Goal: Information Seeking & Learning: Learn about a topic

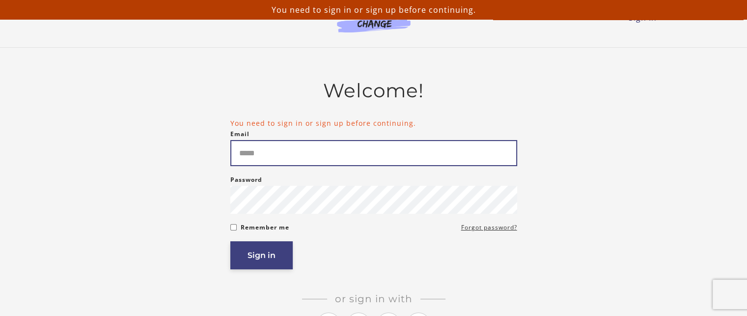
type input "**********"
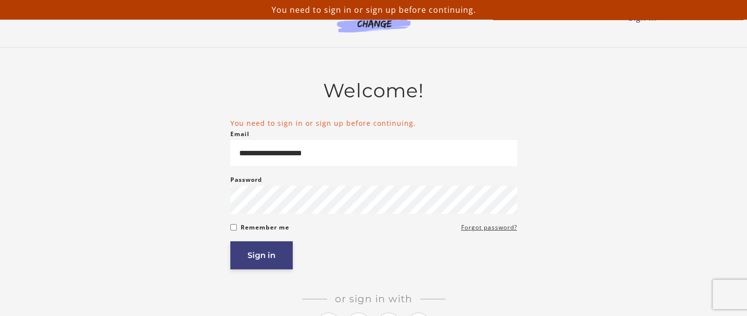
click at [273, 257] on button "Sign in" at bounding box center [261, 255] width 62 height 28
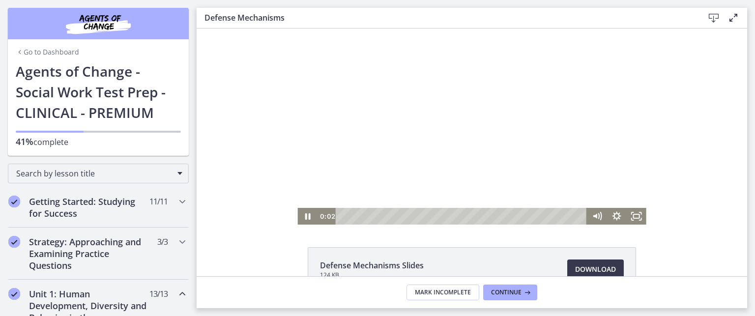
click at [453, 129] on div at bounding box center [471, 126] width 348 height 196
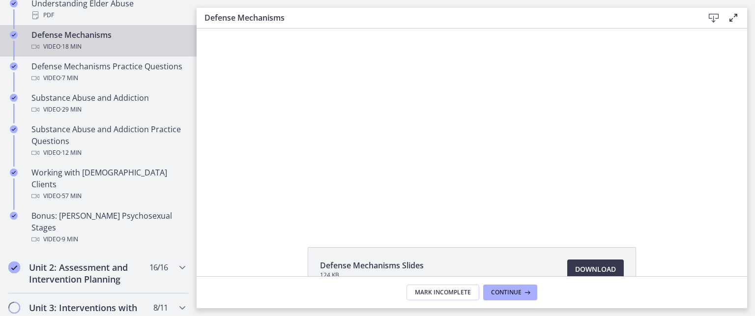
scroll to position [688, 0]
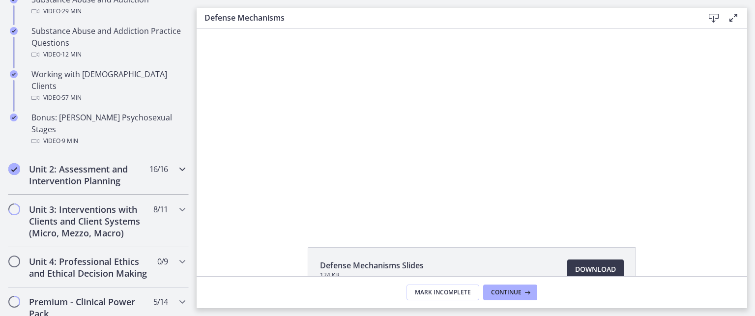
click at [176, 163] on icon "Chapters" at bounding box center [182, 169] width 12 height 12
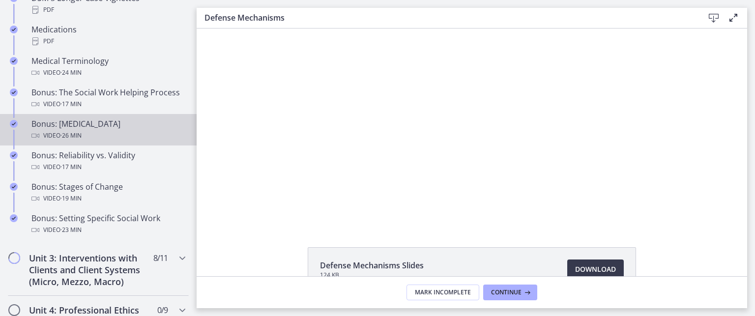
scroll to position [786, 0]
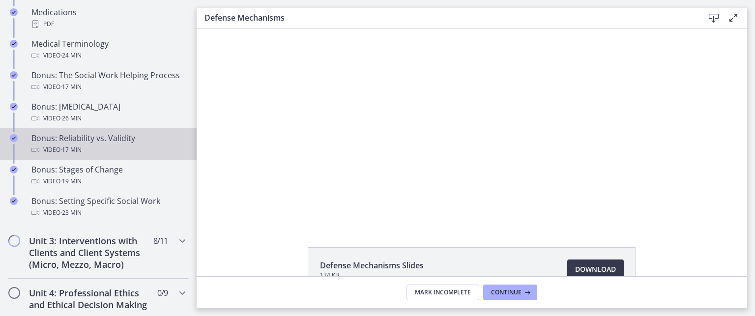
click at [102, 156] on div "Video · 17 min" at bounding box center [107, 150] width 153 height 12
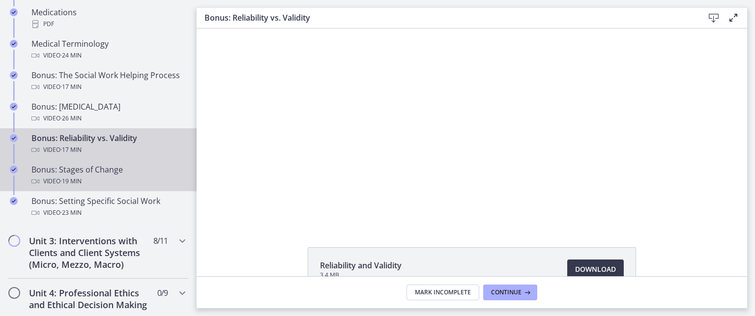
scroll to position [835, 0]
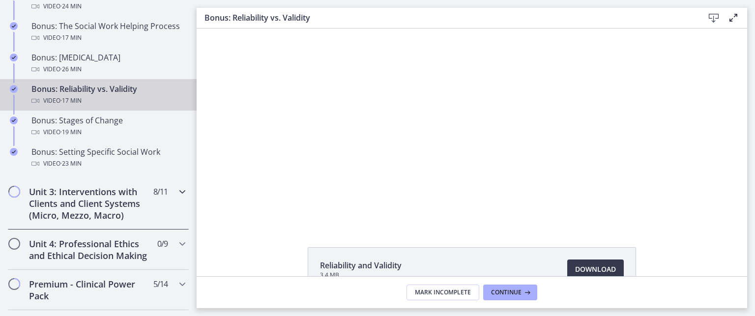
click at [176, 197] on icon "Chapters" at bounding box center [182, 192] width 12 height 12
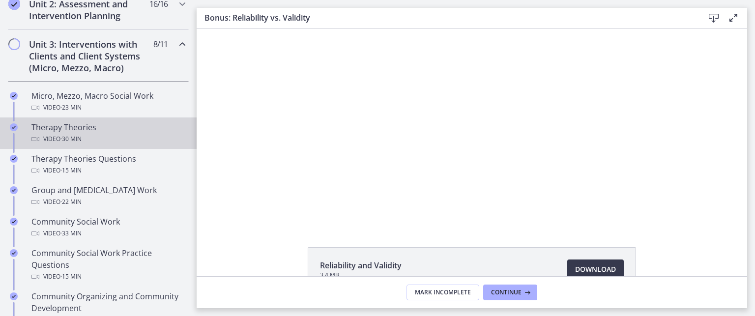
scroll to position [354, 0]
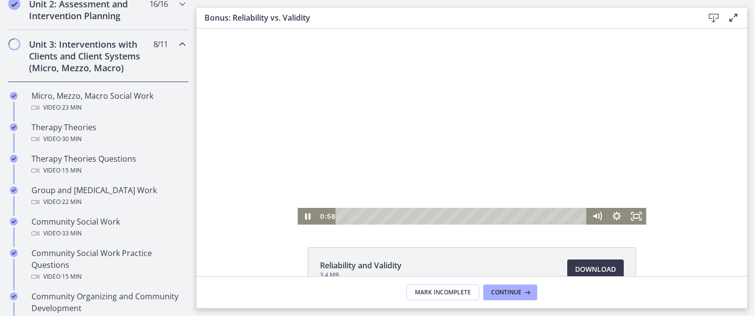
click at [403, 173] on div at bounding box center [471, 126] width 348 height 196
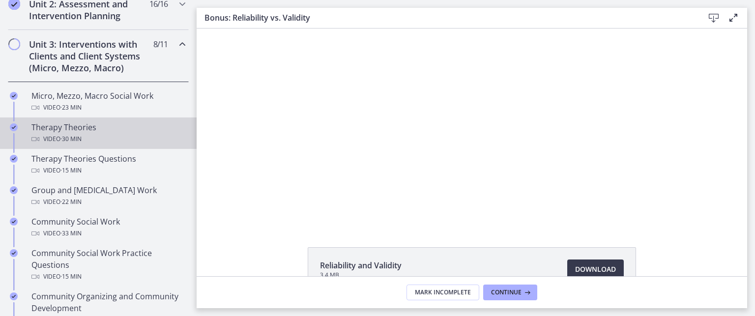
click at [78, 125] on div "Therapy Theories Video · 30 min" at bounding box center [107, 133] width 153 height 24
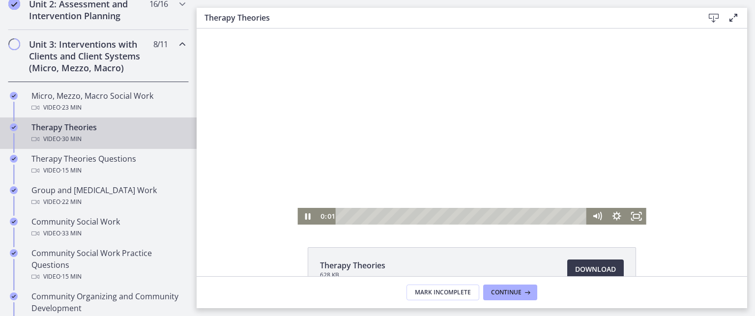
click at [504, 153] on div at bounding box center [471, 126] width 348 height 196
click at [305, 214] on icon "Play Video" at bounding box center [308, 216] width 6 height 8
click at [355, 218] on div "Playbar" at bounding box center [462, 216] width 239 height 17
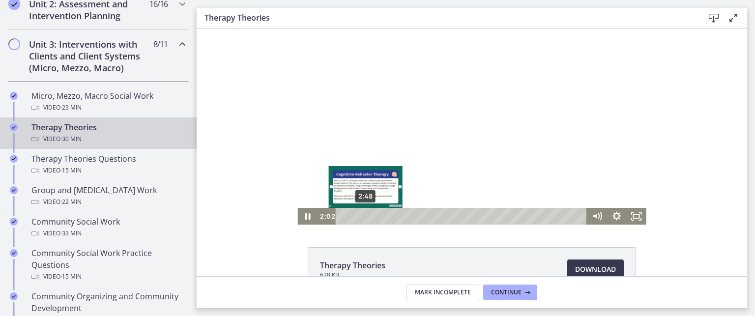
click at [362, 217] on div "2:48" at bounding box center [462, 216] width 239 height 17
click at [367, 214] on div "3:33" at bounding box center [462, 216] width 239 height 17
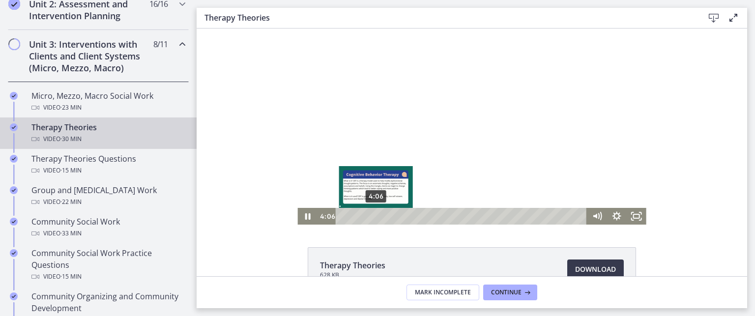
click at [372, 214] on div "4:06" at bounding box center [462, 216] width 239 height 17
click at [379, 214] on div "5:01" at bounding box center [462, 216] width 239 height 17
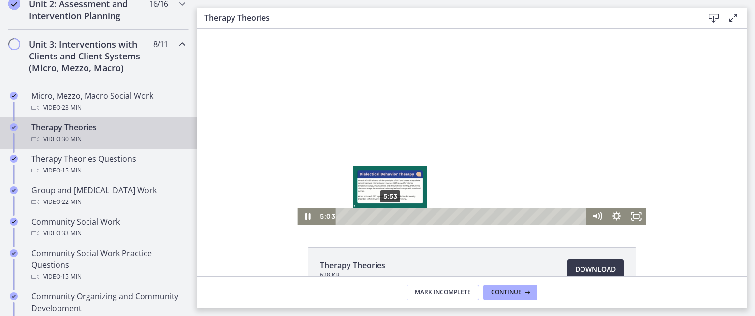
click at [386, 214] on div "5:53" at bounding box center [462, 216] width 239 height 17
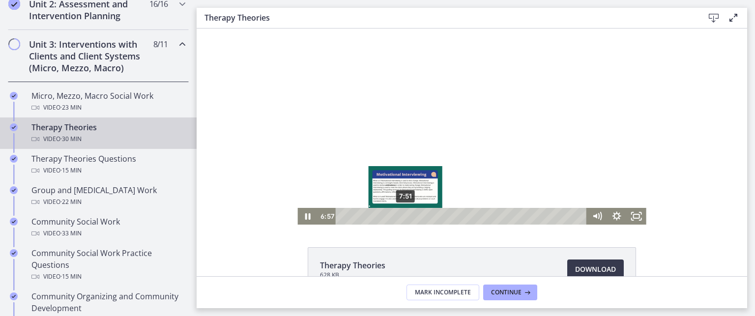
click at [402, 218] on div "7:51" at bounding box center [462, 216] width 239 height 17
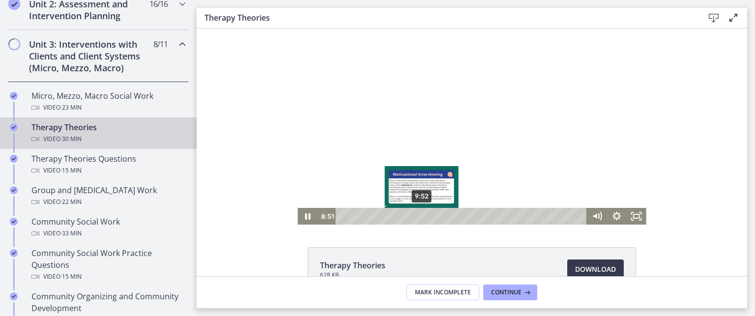
click at [418, 214] on div "9:52" at bounding box center [462, 216] width 239 height 17
click at [424, 214] on div "10:36" at bounding box center [462, 216] width 239 height 17
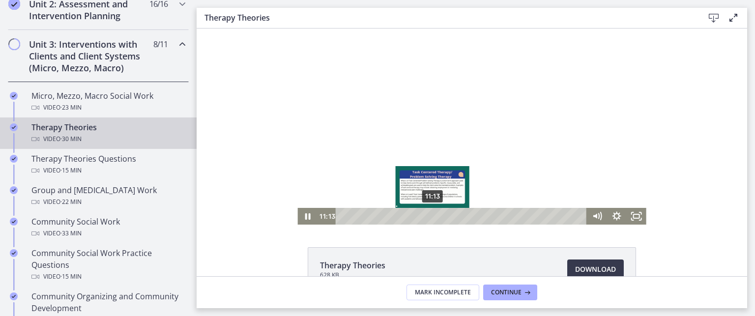
click at [429, 214] on div "11:13" at bounding box center [462, 216] width 239 height 17
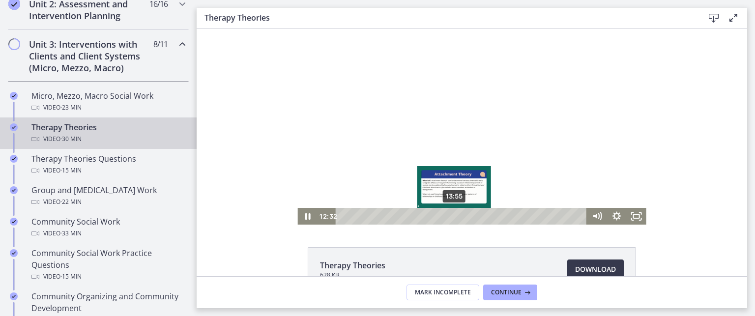
click at [450, 215] on div "13:55" at bounding box center [462, 216] width 239 height 17
click at [458, 214] on div "14:54" at bounding box center [462, 216] width 239 height 17
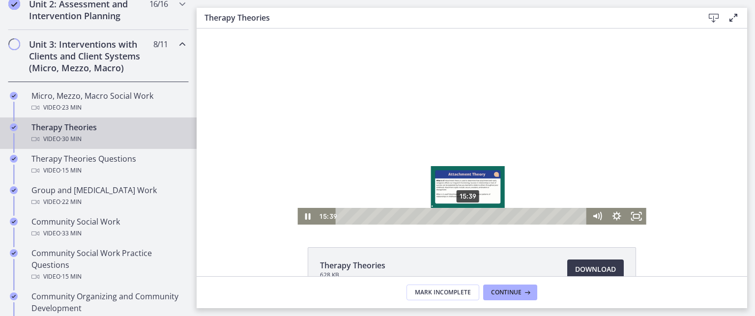
click at [464, 214] on div "15:39" at bounding box center [462, 216] width 239 height 17
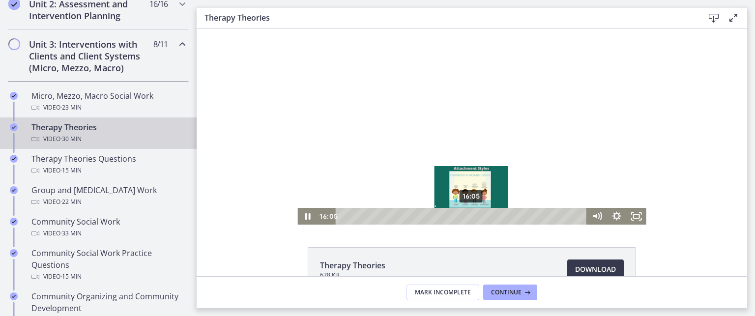
click at [468, 214] on div "16:05" at bounding box center [462, 216] width 239 height 17
click at [471, 214] on div "16:27" at bounding box center [462, 216] width 239 height 17
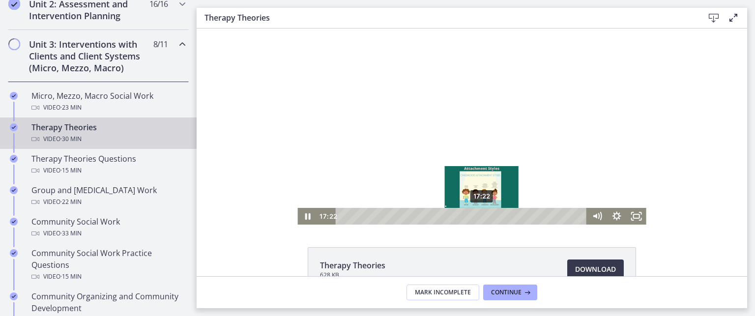
click at [478, 214] on div "17:22" at bounding box center [462, 216] width 239 height 17
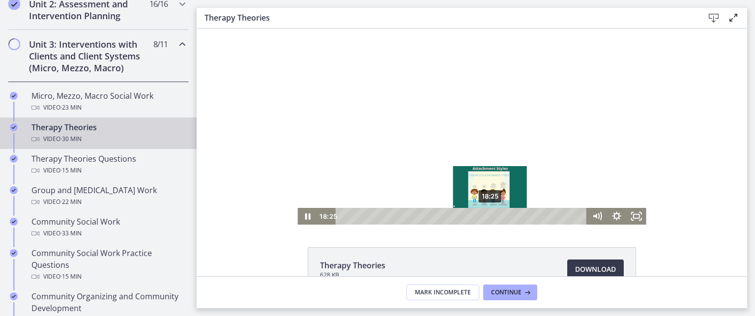
click at [486, 215] on div "18:25" at bounding box center [462, 216] width 239 height 17
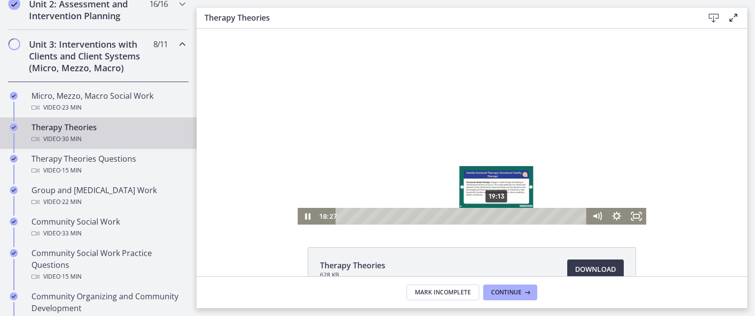
click at [493, 215] on div "19:13" at bounding box center [462, 216] width 239 height 17
click at [493, 215] on div "Playbar" at bounding box center [495, 215] width 5 height 5
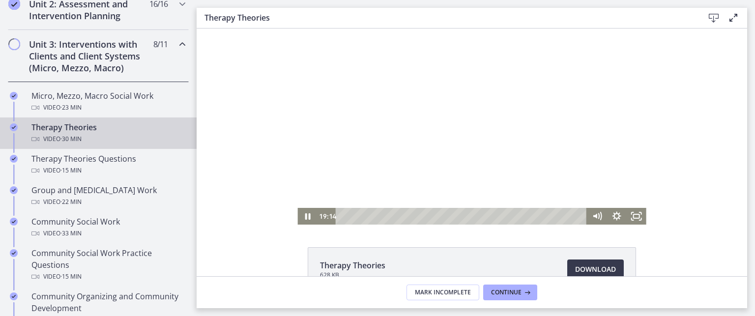
click at [492, 186] on div at bounding box center [471, 126] width 348 height 196
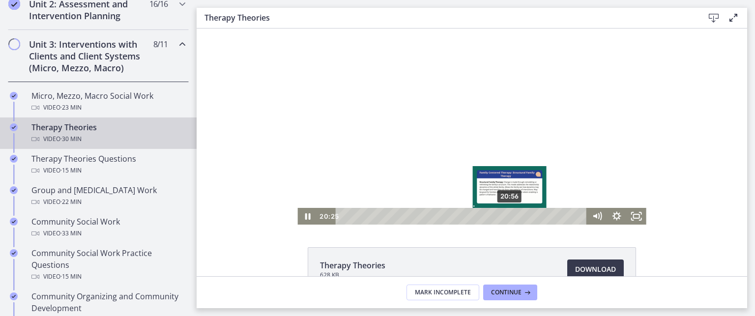
click at [506, 216] on div "20:56" at bounding box center [462, 216] width 239 height 17
click at [512, 214] on div "21:36" at bounding box center [462, 216] width 239 height 17
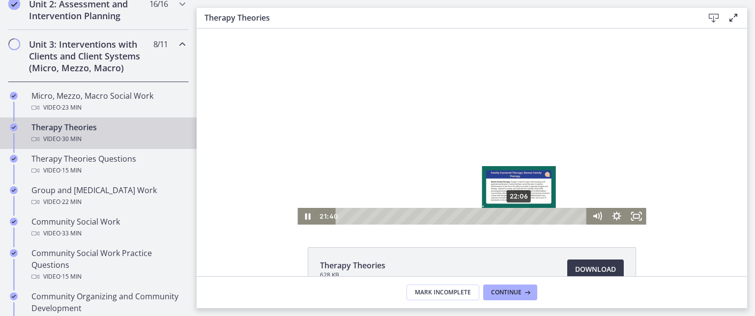
click at [516, 213] on div "22:06" at bounding box center [462, 216] width 239 height 17
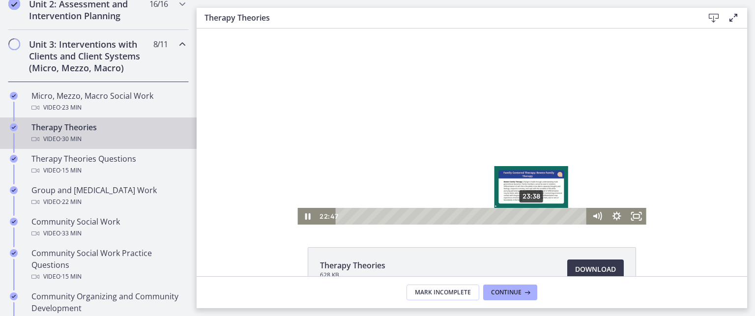
click at [528, 215] on div "23:38" at bounding box center [462, 216] width 239 height 17
click at [532, 215] on div "24:11" at bounding box center [462, 216] width 239 height 17
click at [538, 215] on div "24:55" at bounding box center [462, 216] width 239 height 17
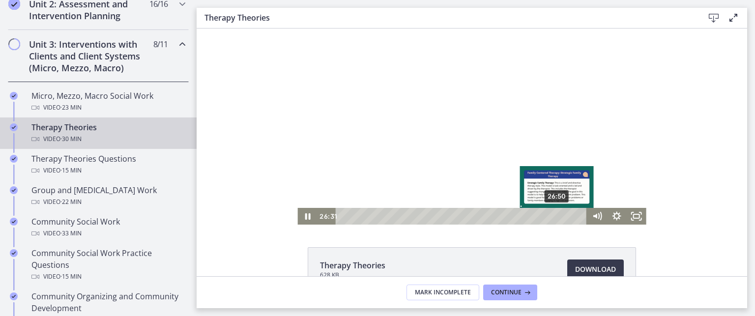
click at [554, 214] on div "26:50" at bounding box center [462, 216] width 239 height 17
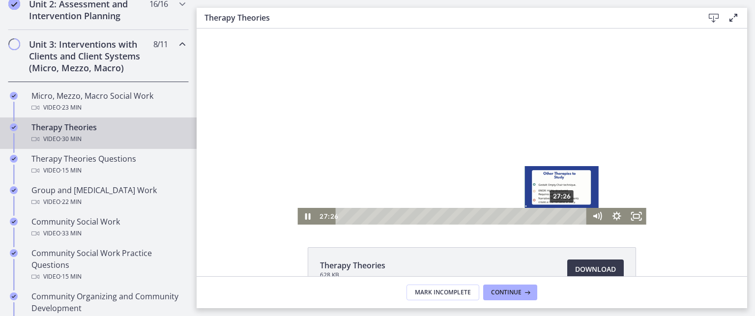
click at [559, 214] on div "27:26" at bounding box center [462, 216] width 239 height 17
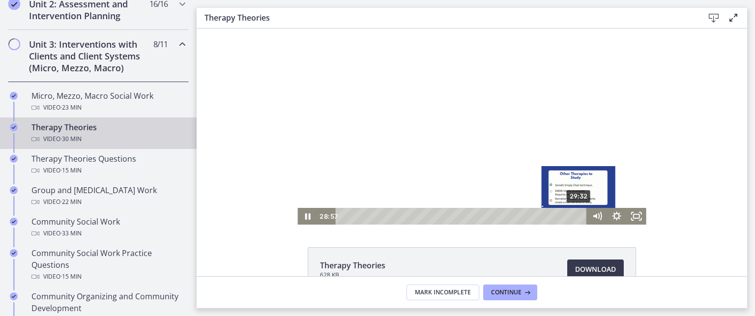
click at [575, 215] on div "29:32" at bounding box center [462, 216] width 239 height 17
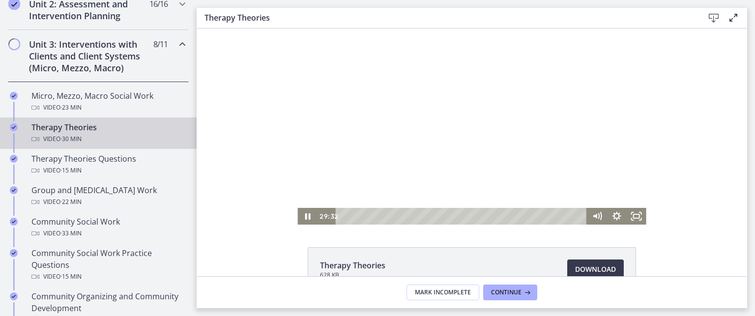
click at [454, 171] on div at bounding box center [471, 126] width 348 height 196
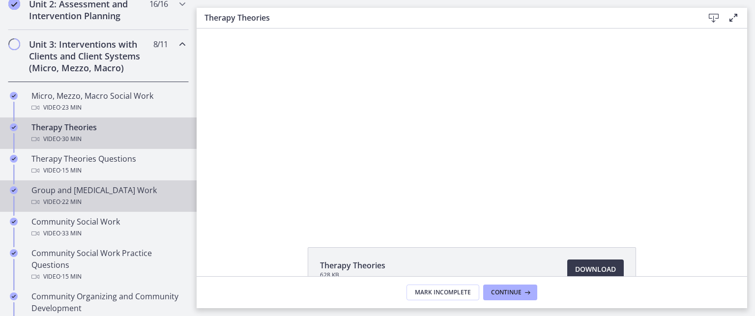
click at [82, 196] on span "· 22 min" at bounding box center [70, 202] width 21 height 12
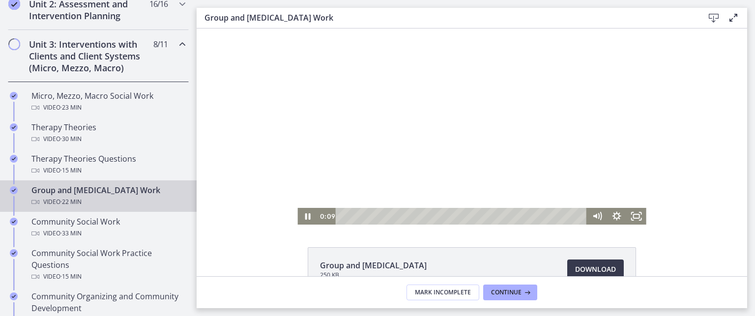
click at [349, 216] on div "Playbar" at bounding box center [462, 216] width 239 height 17
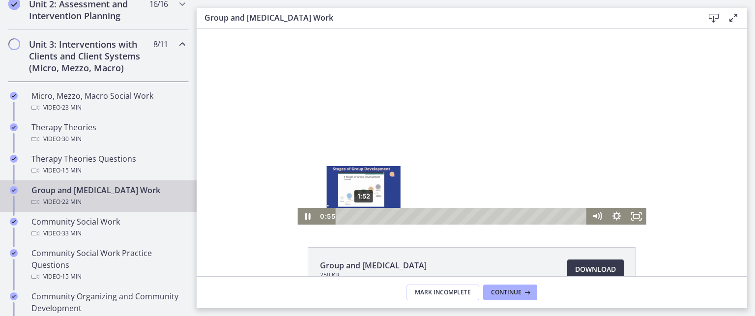
click at [360, 214] on div "1:52" at bounding box center [462, 216] width 239 height 17
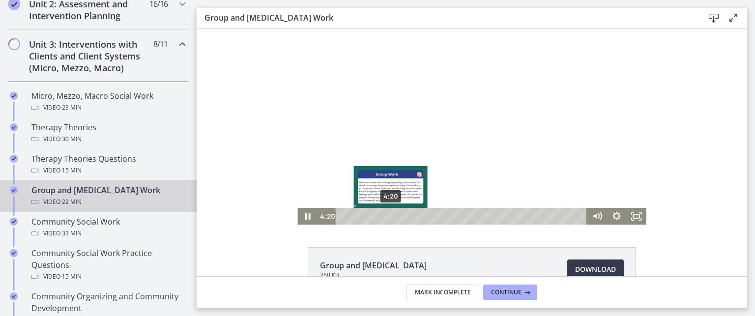
click at [386, 215] on div "4:20" at bounding box center [462, 216] width 239 height 17
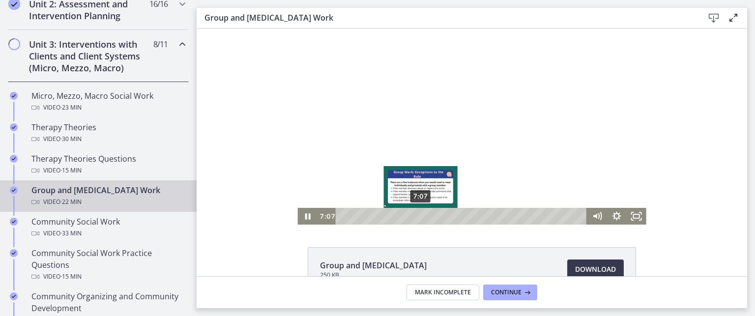
click at [417, 214] on div "7:07" at bounding box center [462, 216] width 239 height 17
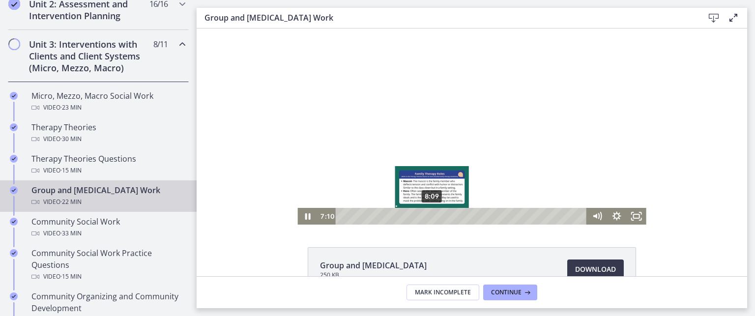
click at [428, 214] on div "8:09" at bounding box center [462, 216] width 239 height 17
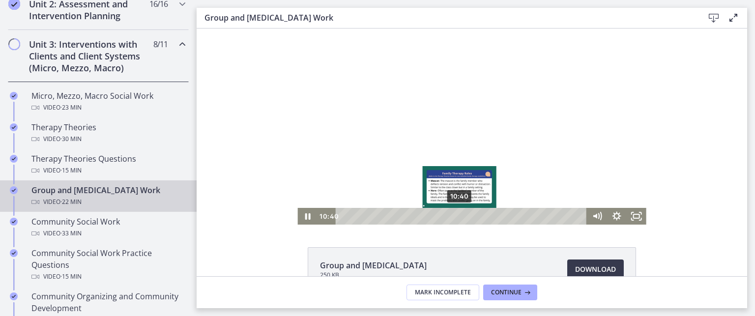
click at [456, 214] on div "10:40" at bounding box center [462, 216] width 239 height 17
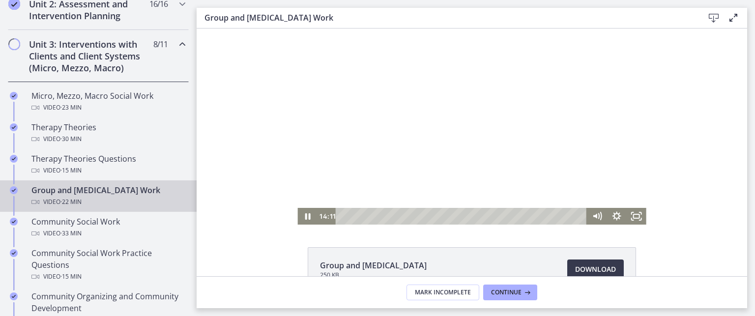
click at [401, 143] on div at bounding box center [471, 126] width 348 height 196
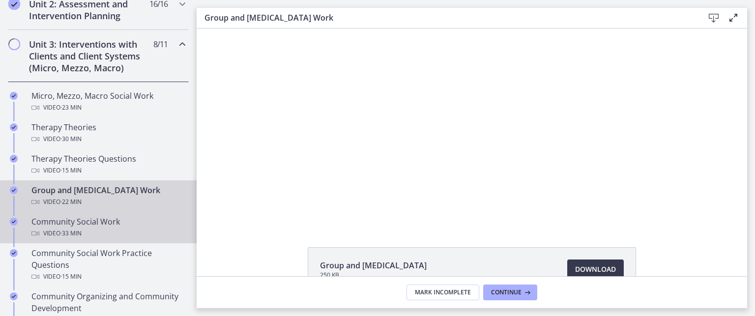
click at [110, 219] on div "Community Social Work Video · 33 min" at bounding box center [107, 228] width 153 height 24
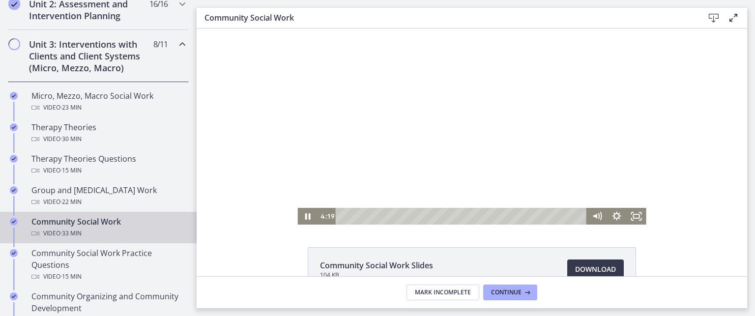
click at [370, 215] on div "Playbar" at bounding box center [462, 216] width 239 height 17
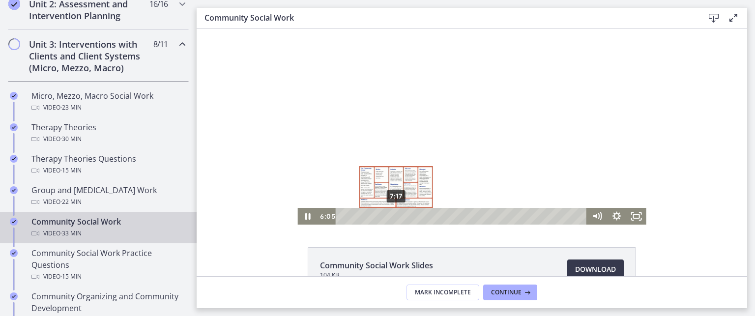
click at [392, 213] on div "7:17" at bounding box center [462, 216] width 239 height 17
click at [403, 214] on div "8:51" at bounding box center [462, 216] width 239 height 17
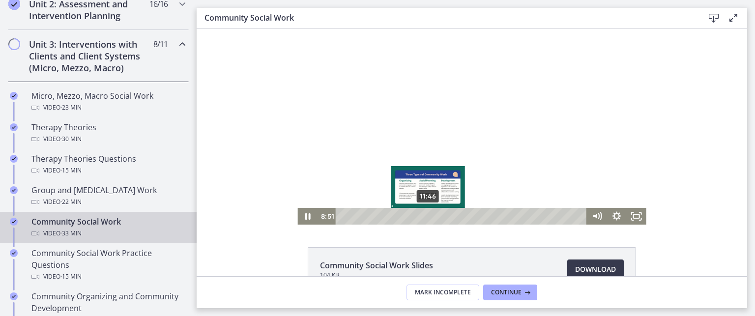
click at [424, 214] on div "11:46" at bounding box center [462, 216] width 239 height 17
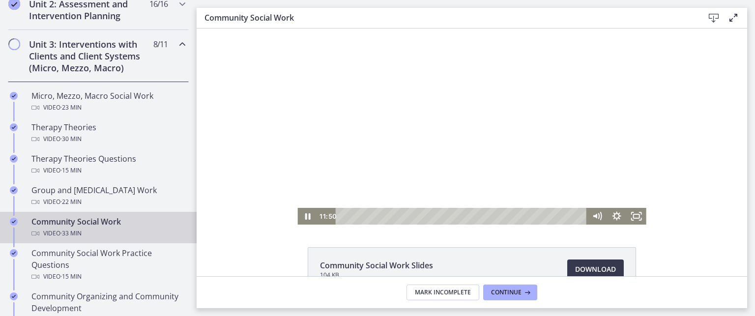
click at [471, 149] on div at bounding box center [471, 126] width 348 height 196
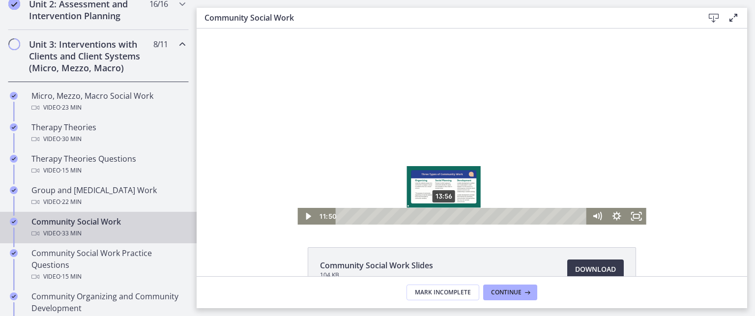
click at [440, 214] on div "13:56" at bounding box center [462, 216] width 239 height 17
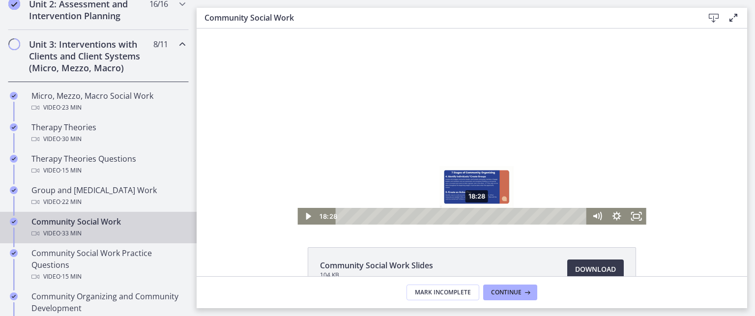
click at [473, 216] on div "18:28" at bounding box center [462, 216] width 239 height 17
click at [483, 215] on div "19:53" at bounding box center [462, 216] width 239 height 17
click at [504, 172] on div at bounding box center [471, 126] width 348 height 196
click at [492, 215] on div "21:02" at bounding box center [462, 216] width 239 height 17
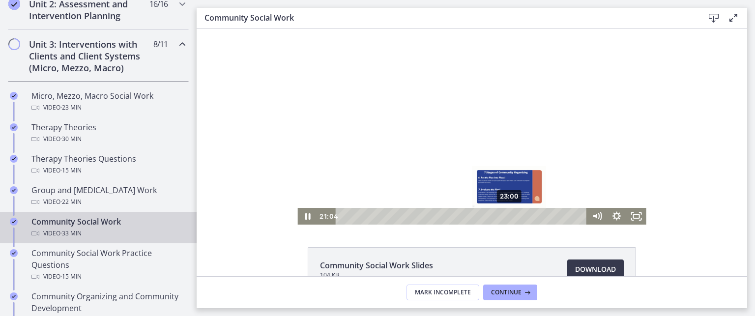
click at [506, 214] on div "23:00" at bounding box center [462, 216] width 239 height 17
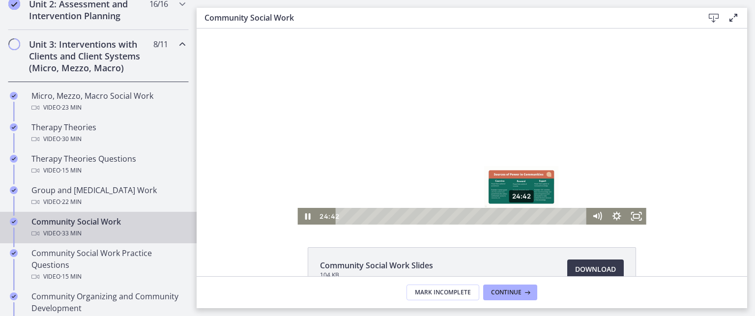
click at [518, 214] on div "24:42" at bounding box center [462, 216] width 239 height 17
click at [580, 120] on div at bounding box center [471, 126] width 348 height 196
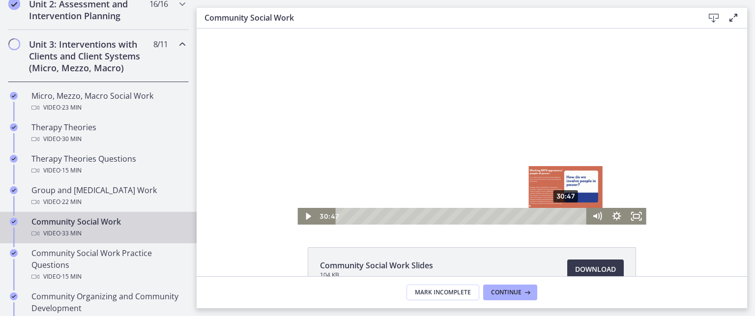
click at [562, 214] on div "30:47" at bounding box center [462, 216] width 239 height 17
click at [567, 214] on div "31:24" at bounding box center [462, 216] width 239 height 17
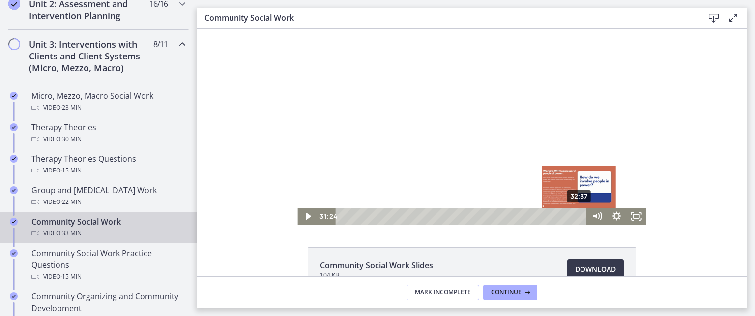
click at [576, 214] on div "32:37" at bounding box center [462, 216] width 239 height 17
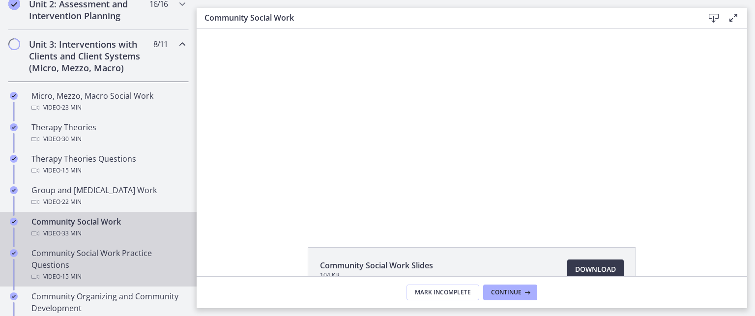
click at [112, 250] on div "Community Social Work Practice Questions Video · 15 min" at bounding box center [107, 264] width 153 height 35
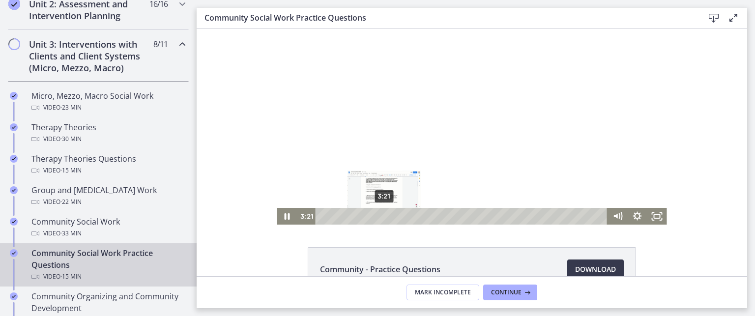
click at [380, 215] on div "3:21" at bounding box center [462, 216] width 280 height 17
click at [483, 167] on div at bounding box center [472, 126] width 390 height 196
click at [418, 154] on div at bounding box center [472, 126] width 390 height 196
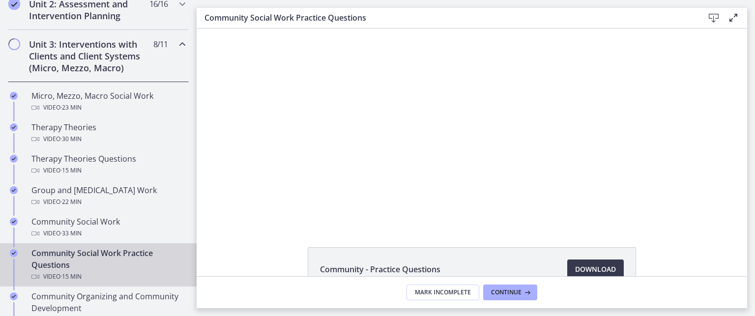
click at [416, 154] on div at bounding box center [472, 126] width 390 height 196
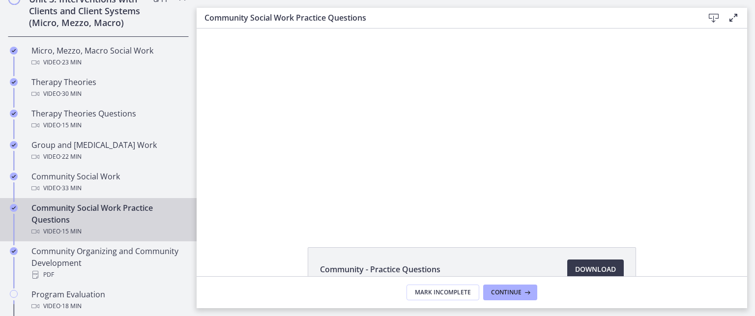
scroll to position [501, 0]
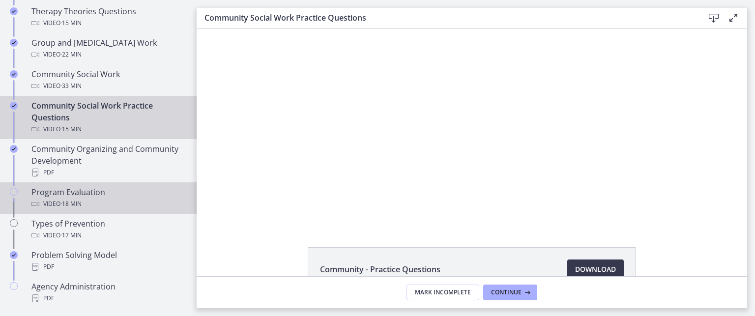
click at [84, 192] on div "Program Evaluation Video · 18 min" at bounding box center [107, 198] width 153 height 24
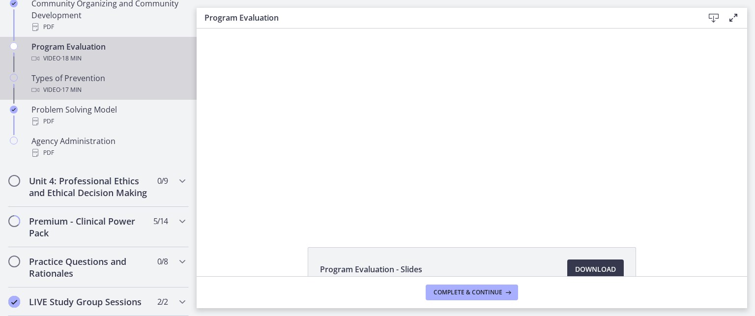
scroll to position [648, 0]
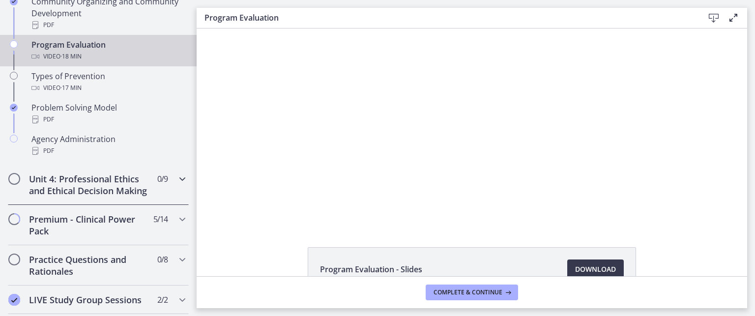
click at [176, 177] on icon "Chapters" at bounding box center [182, 179] width 12 height 12
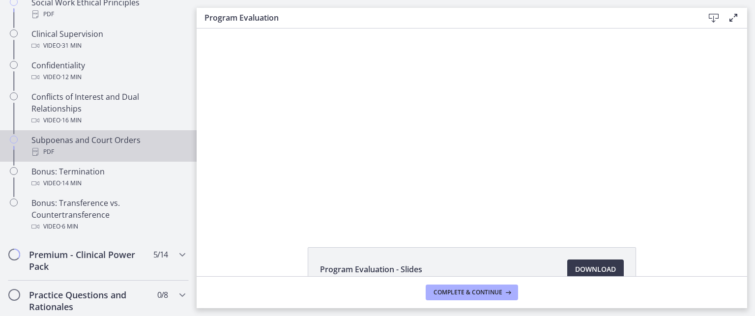
scroll to position [599, 0]
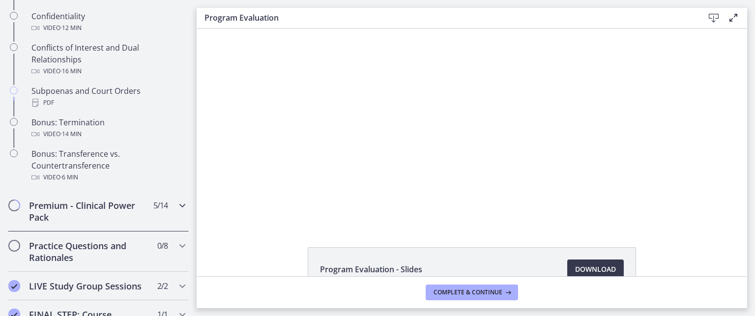
click at [176, 211] on icon "Chapters" at bounding box center [182, 205] width 12 height 12
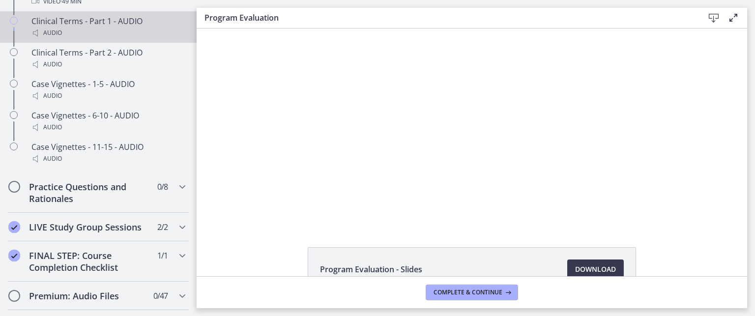
scroll to position [845, 0]
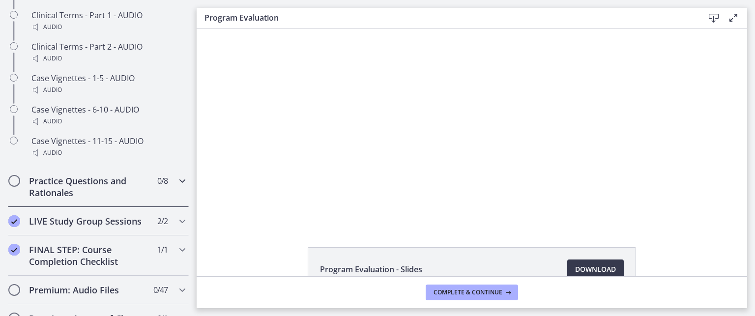
click at [176, 187] on icon "Chapters" at bounding box center [182, 181] width 12 height 12
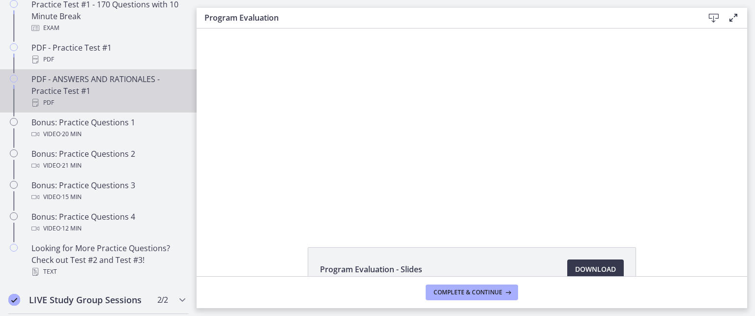
scroll to position [580, 0]
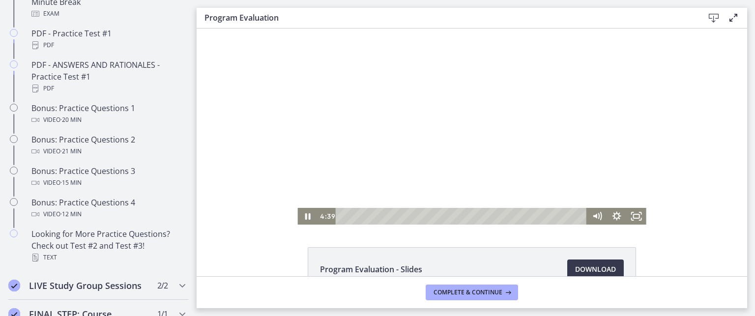
click at [487, 165] on div at bounding box center [471, 126] width 348 height 196
click at [483, 123] on div at bounding box center [471, 126] width 348 height 196
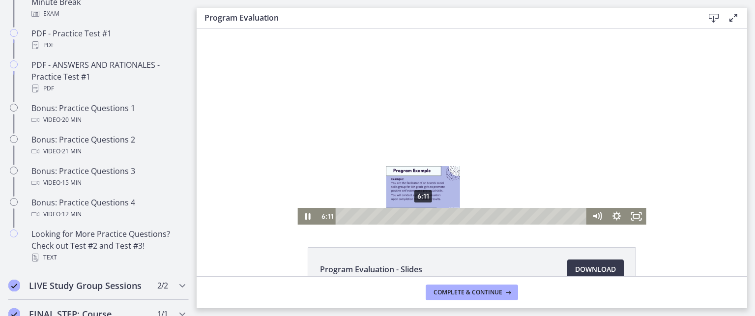
click at [420, 214] on div "6:11" at bounding box center [462, 216] width 239 height 17
click at [412, 216] on div "5:37" at bounding box center [462, 216] width 239 height 17
click at [418, 214] on div "6:04" at bounding box center [462, 216] width 239 height 17
click at [422, 214] on div "6:24" at bounding box center [462, 216] width 239 height 17
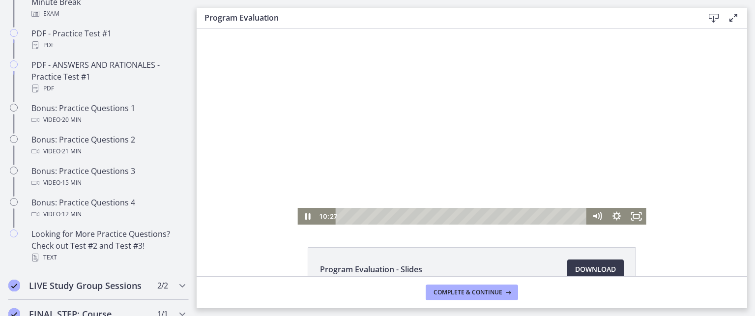
click at [562, 151] on div at bounding box center [471, 126] width 348 height 196
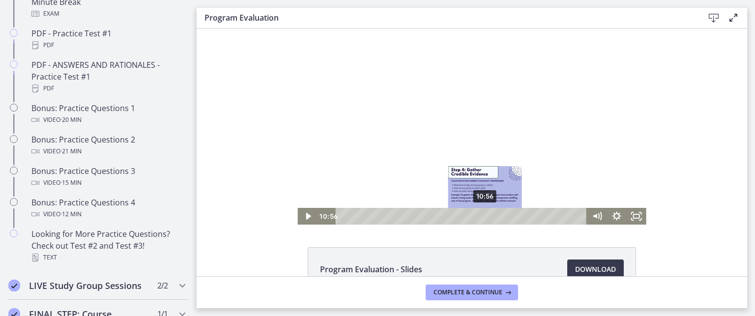
click at [481, 214] on div "10:56" at bounding box center [462, 216] width 239 height 17
click at [489, 214] on div "11:30" at bounding box center [462, 216] width 239 height 17
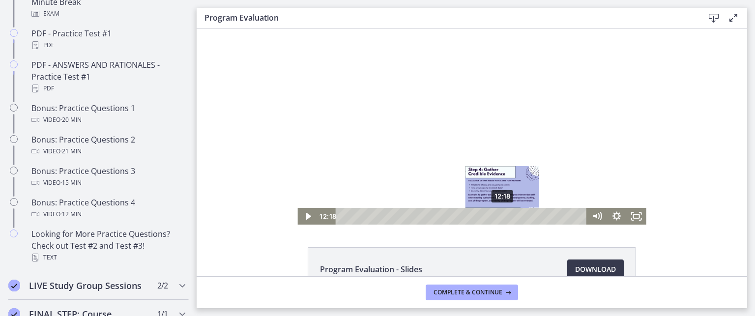
click at [499, 214] on div "12:18" at bounding box center [462, 216] width 239 height 17
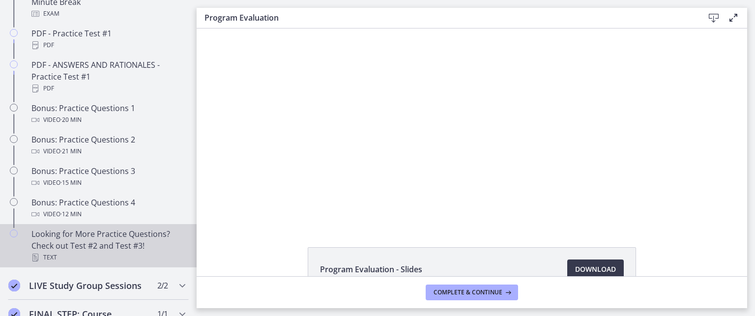
click at [106, 253] on div "Looking for More Practice Questions? Check out Test #2 and Test #3! Text" at bounding box center [107, 245] width 153 height 35
